Goal: Task Accomplishment & Management: Use online tool/utility

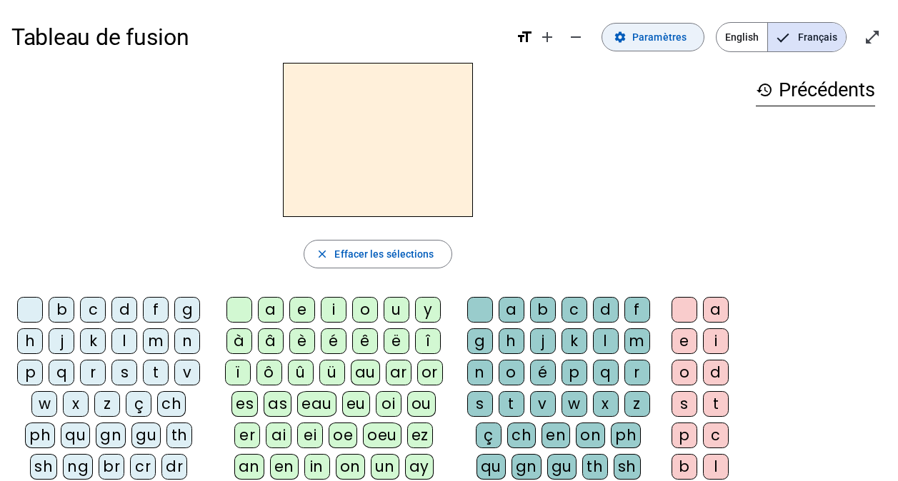
click at [661, 42] on span "Paramètres" at bounding box center [659, 37] width 54 height 17
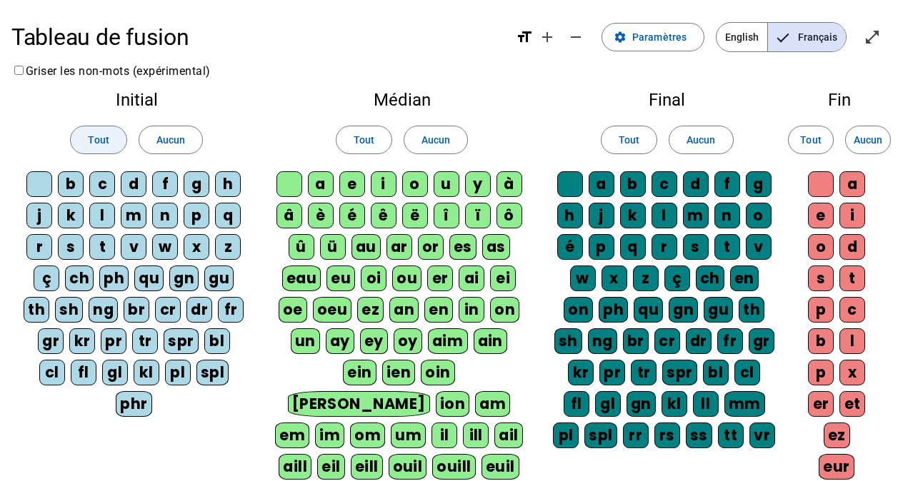
click at [104, 134] on span "Tout" at bounding box center [98, 139] width 21 height 17
click at [362, 140] on span "Tout" at bounding box center [363, 139] width 21 height 17
click at [621, 131] on span "Tout" at bounding box center [628, 139] width 21 height 17
click at [806, 141] on span "Tout" at bounding box center [810, 139] width 21 height 17
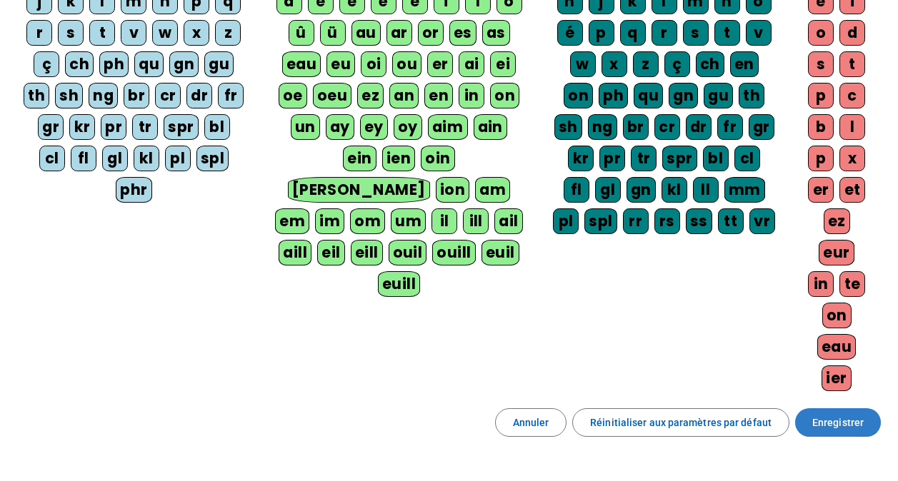
click at [821, 424] on span "Enregistrer" at bounding box center [837, 422] width 51 height 17
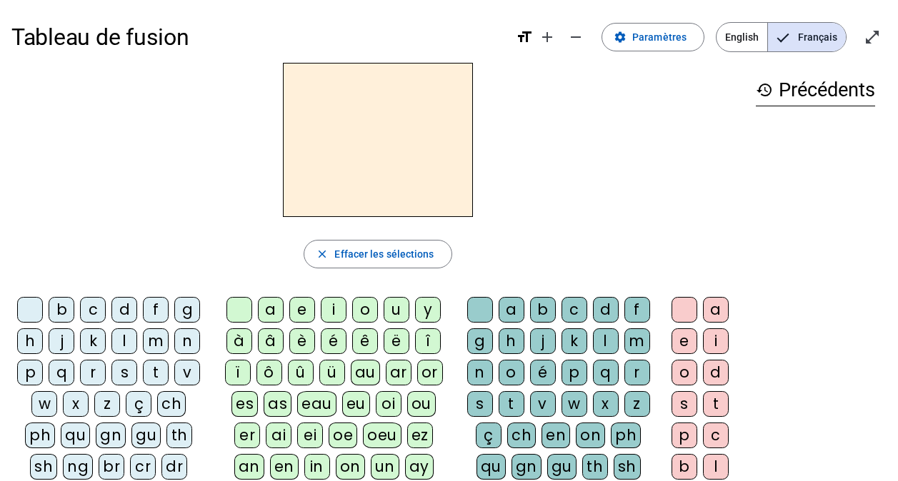
click at [358, 138] on h2 at bounding box center [378, 140] width 190 height 154
click at [105, 405] on div "z" at bounding box center [107, 404] width 26 height 26
click at [365, 311] on div "o" at bounding box center [365, 310] width 26 height 26
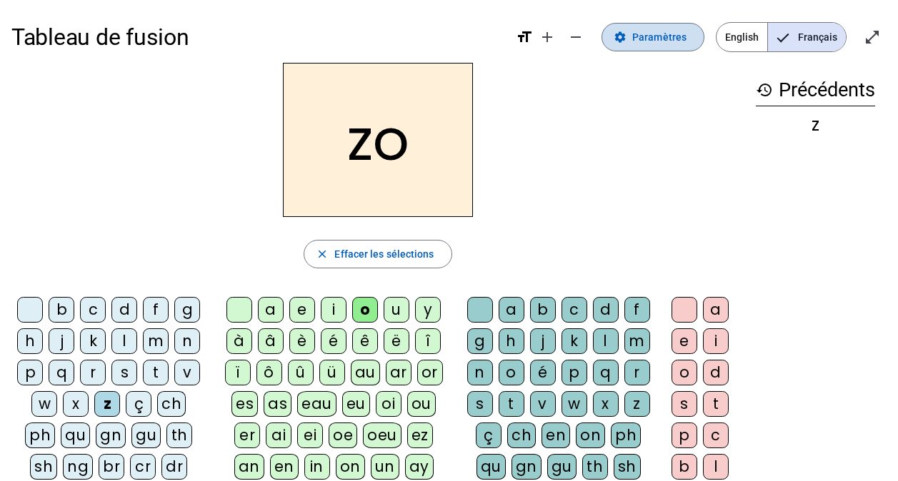
click at [656, 34] on span "Paramètres" at bounding box center [659, 37] width 54 height 17
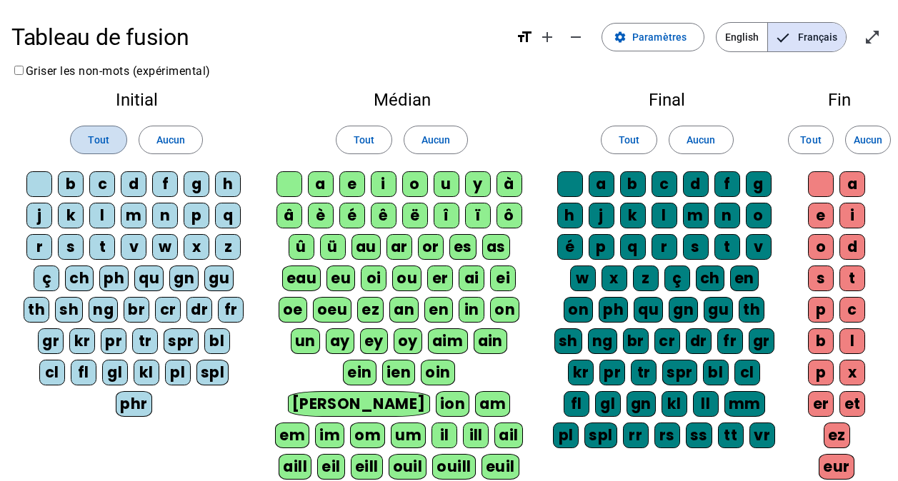
click at [100, 142] on span "Tout" at bounding box center [98, 139] width 21 height 17
click at [366, 141] on span "Tout" at bounding box center [363, 139] width 21 height 17
click at [616, 137] on span at bounding box center [628, 140] width 55 height 34
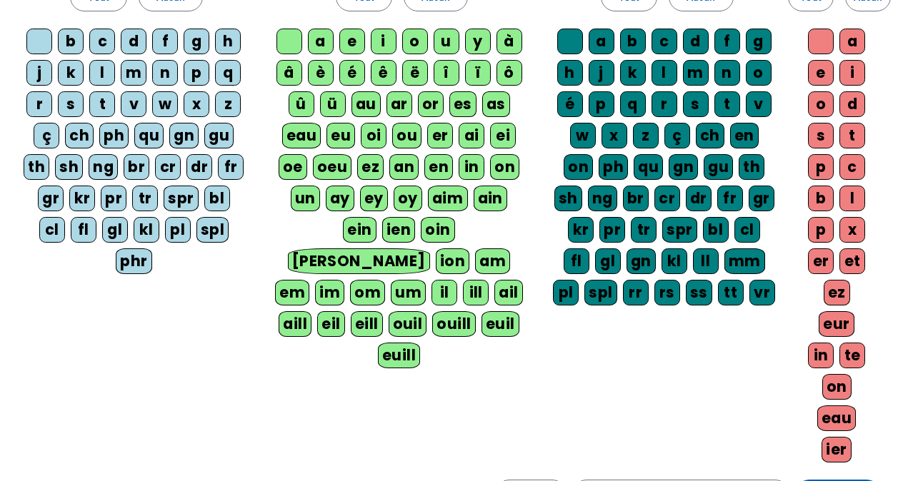
scroll to position [214, 0]
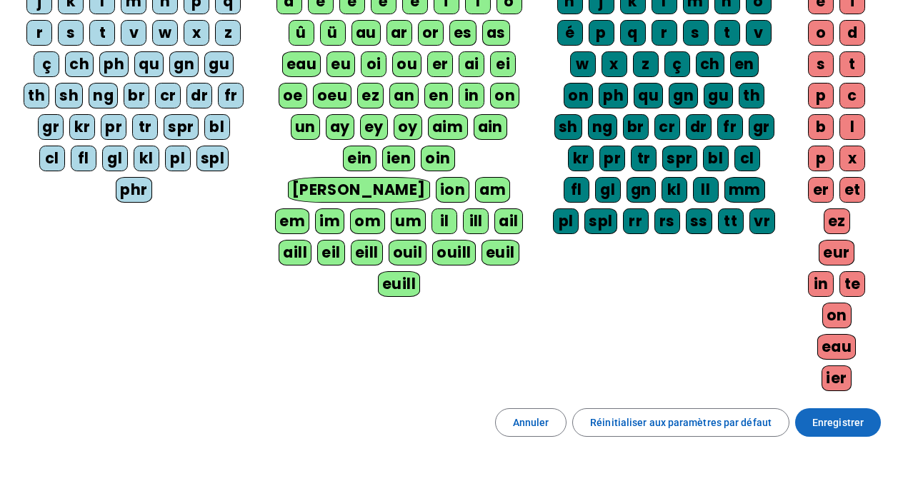
click at [846, 421] on span "Enregistrer" at bounding box center [837, 422] width 51 height 17
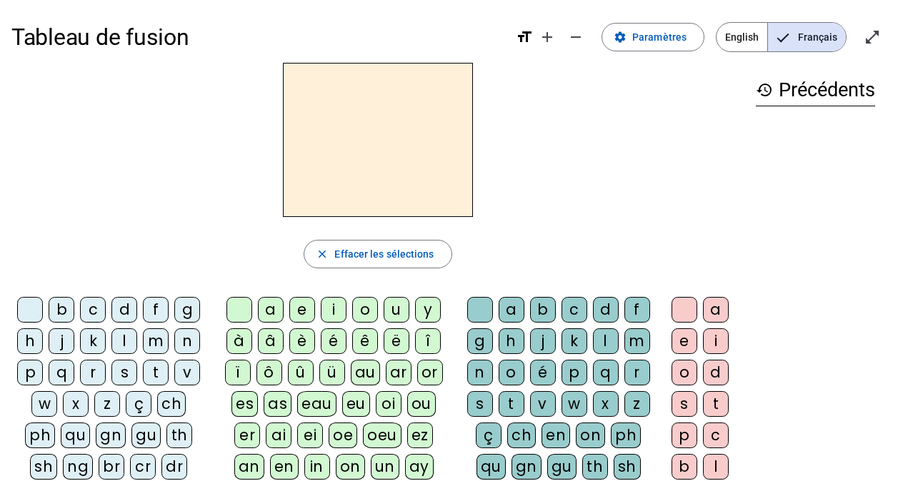
click at [316, 209] on h2 at bounding box center [378, 140] width 190 height 154
drag, startPoint x: 109, startPoint y: 407, endPoint x: 116, endPoint y: 403, distance: 8.9
click at [109, 406] on div "z" at bounding box center [107, 404] width 26 height 26
click at [371, 312] on div "o" at bounding box center [365, 310] width 26 height 26
click at [503, 369] on div "o" at bounding box center [511, 373] width 26 height 26
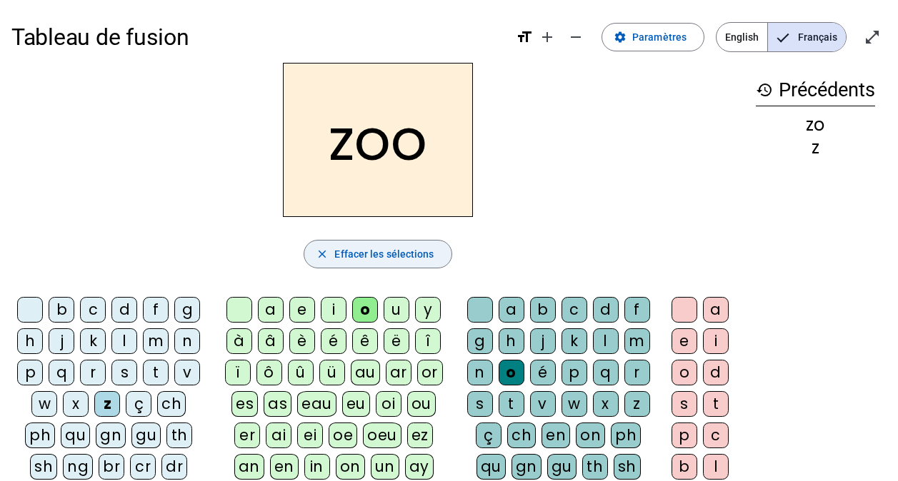
click at [393, 254] on span "Effacer les sélections" at bounding box center [383, 254] width 99 height 17
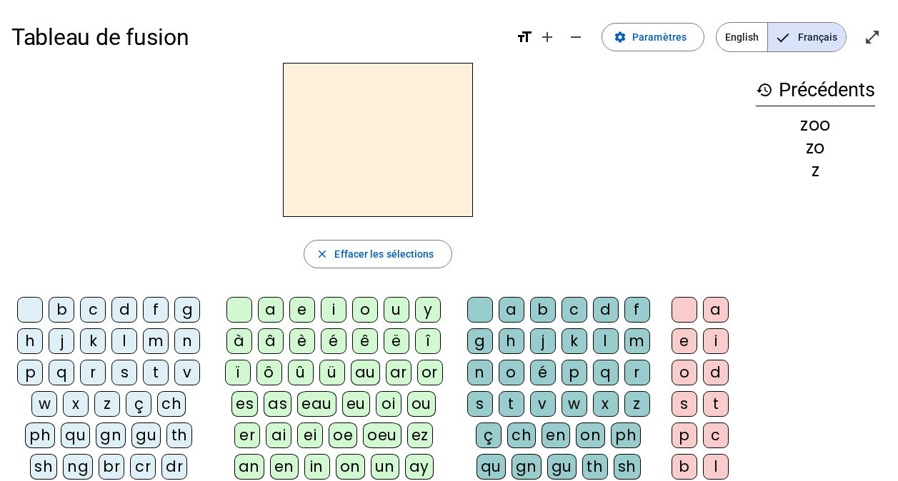
click at [392, 167] on h2 at bounding box center [378, 140] width 190 height 154
click at [106, 404] on div "z" at bounding box center [107, 404] width 26 height 26
click at [362, 311] on div "o" at bounding box center [365, 310] width 26 height 26
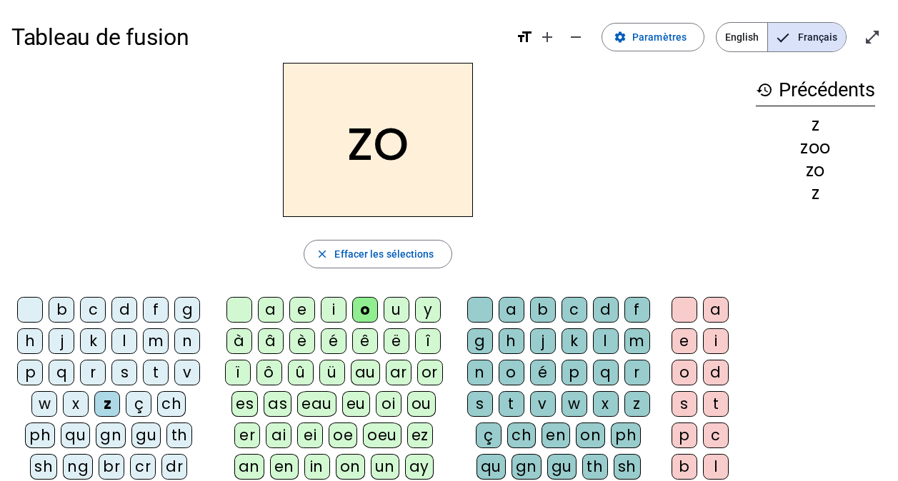
click at [539, 372] on div "é" at bounding box center [543, 373] width 26 height 26
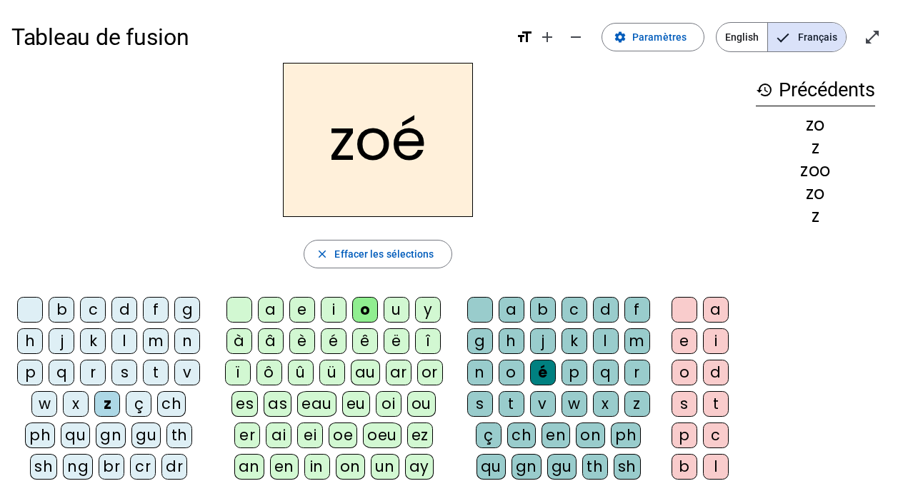
click at [357, 154] on h2 "zoé" at bounding box center [378, 140] width 190 height 154
drag, startPoint x: 349, startPoint y: 149, endPoint x: 324, endPoint y: 144, distance: 25.5
click at [324, 144] on h2 "zoé" at bounding box center [378, 140] width 190 height 154
click at [187, 338] on div "n" at bounding box center [187, 341] width 26 height 26
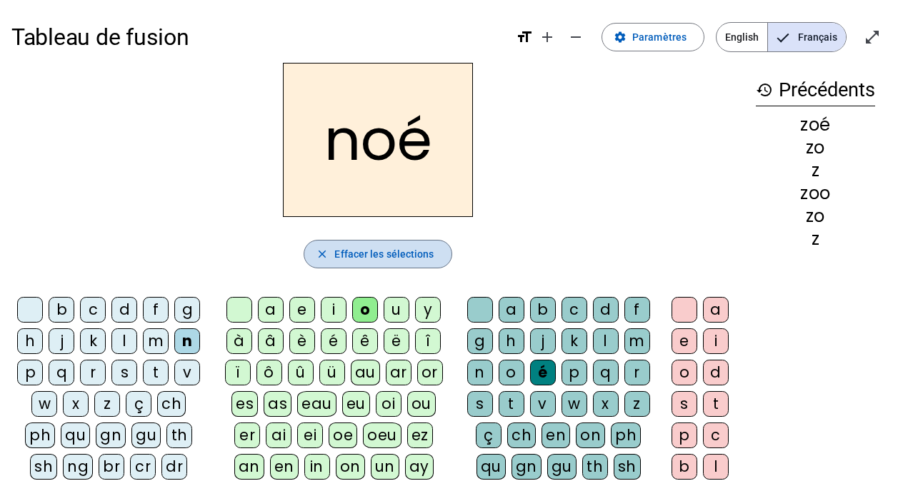
click at [394, 253] on span "Effacer les sélections" at bounding box center [383, 254] width 99 height 17
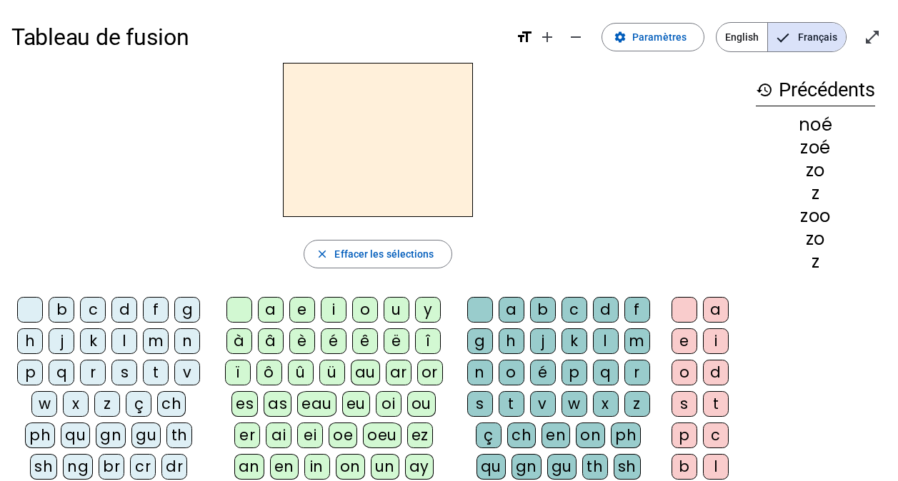
click at [191, 341] on div "n" at bounding box center [187, 341] width 26 height 26
click at [368, 310] on div "o" at bounding box center [365, 310] width 26 height 26
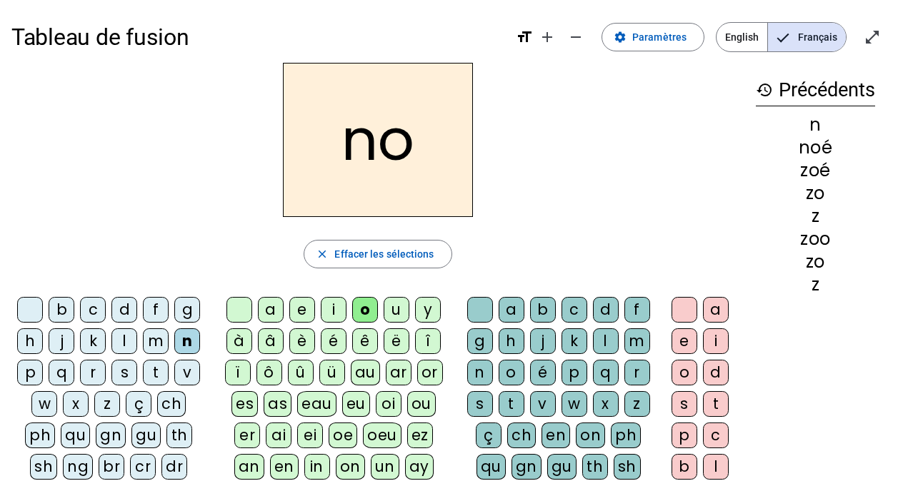
click at [511, 313] on div "a" at bounding box center [511, 310] width 26 height 26
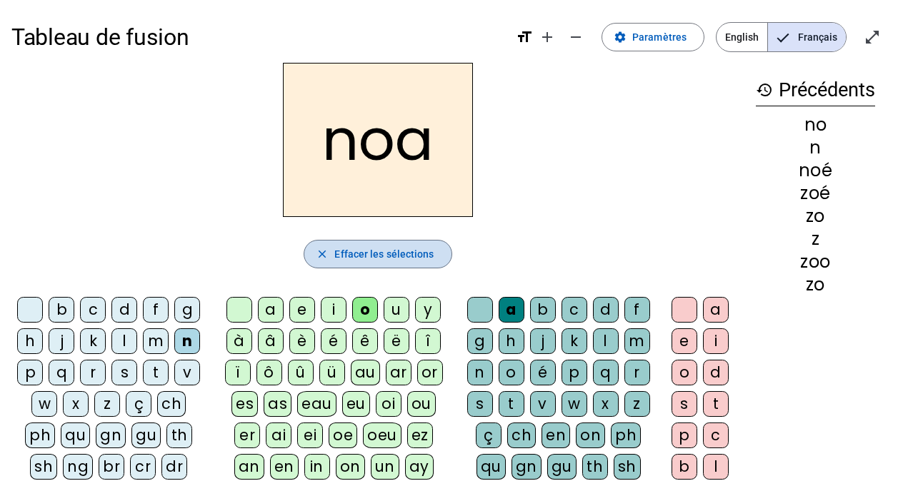
click at [377, 258] on span "Effacer les sélections" at bounding box center [383, 254] width 99 height 17
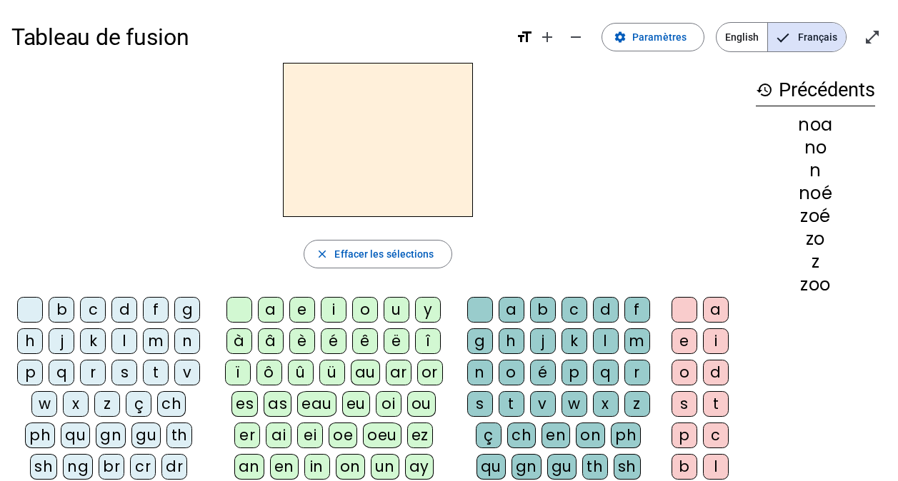
click at [65, 308] on div "b" at bounding box center [62, 310] width 26 height 26
click at [361, 309] on div "o" at bounding box center [365, 310] width 26 height 26
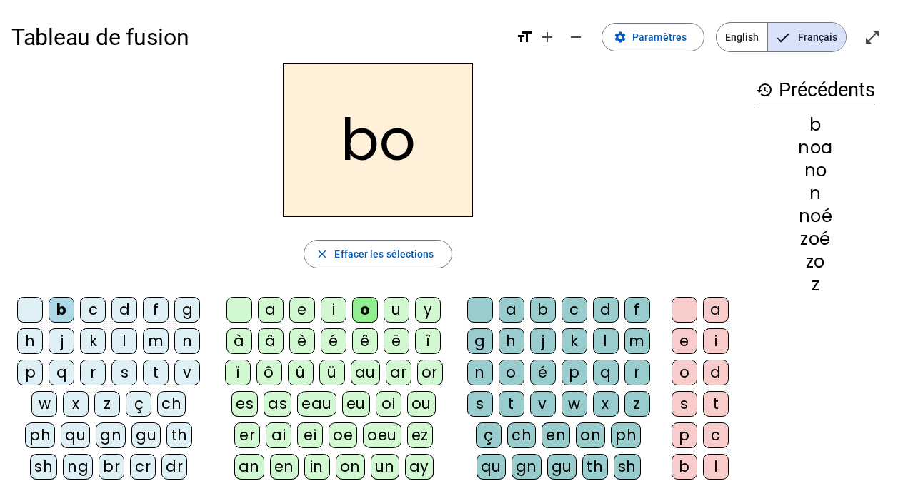
click at [512, 313] on div "a" at bounding box center [511, 310] width 26 height 26
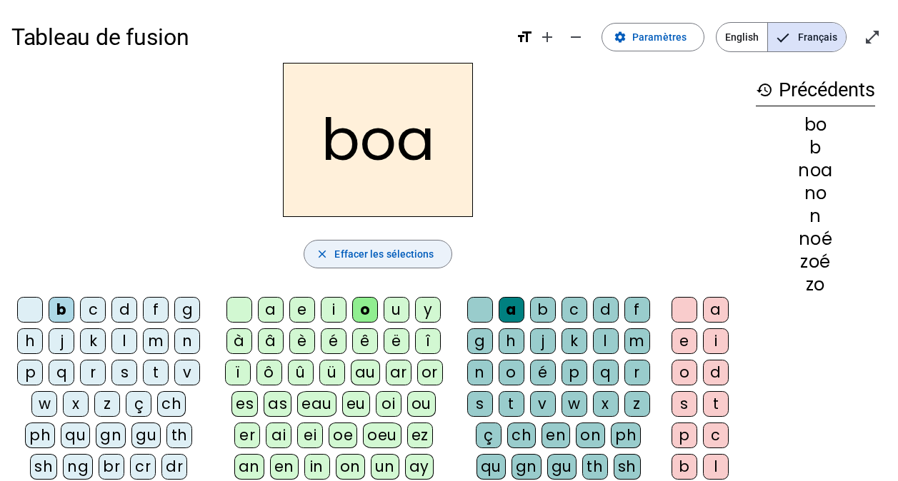
click at [370, 259] on span "Effacer les sélections" at bounding box center [383, 254] width 99 height 17
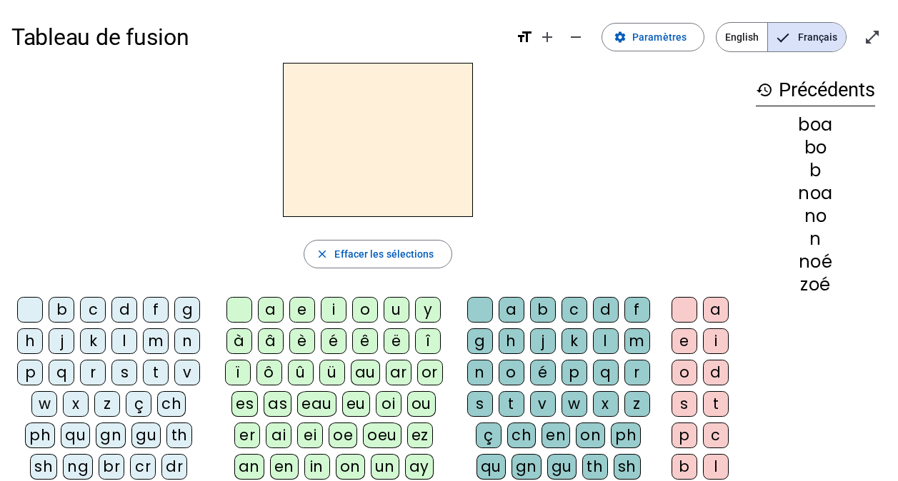
click at [69, 311] on div "b" at bounding box center [62, 310] width 26 height 26
click at [122, 337] on div "l" at bounding box center [124, 341] width 26 height 26
